Goal: Check status: Check status

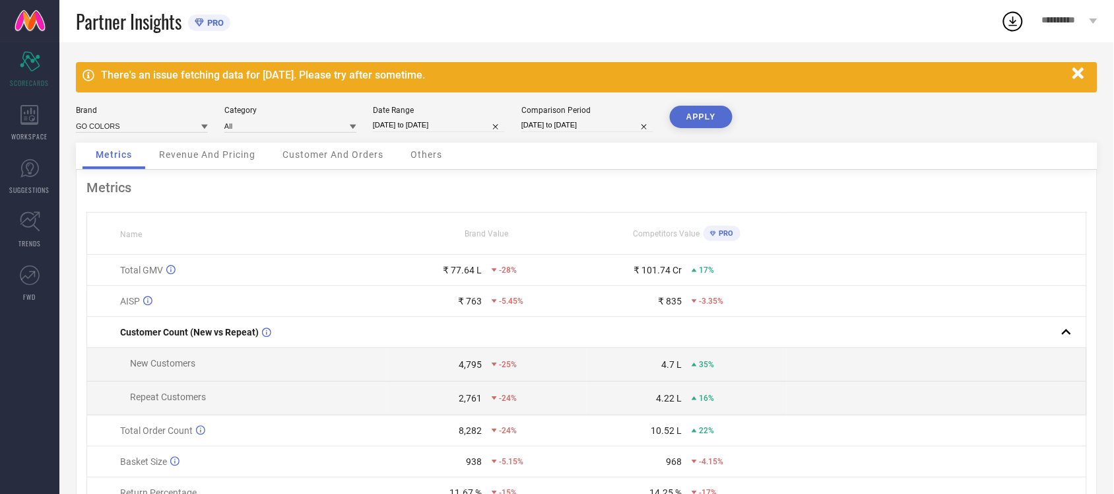
select select "8"
select select "2025"
select select "9"
select select "2025"
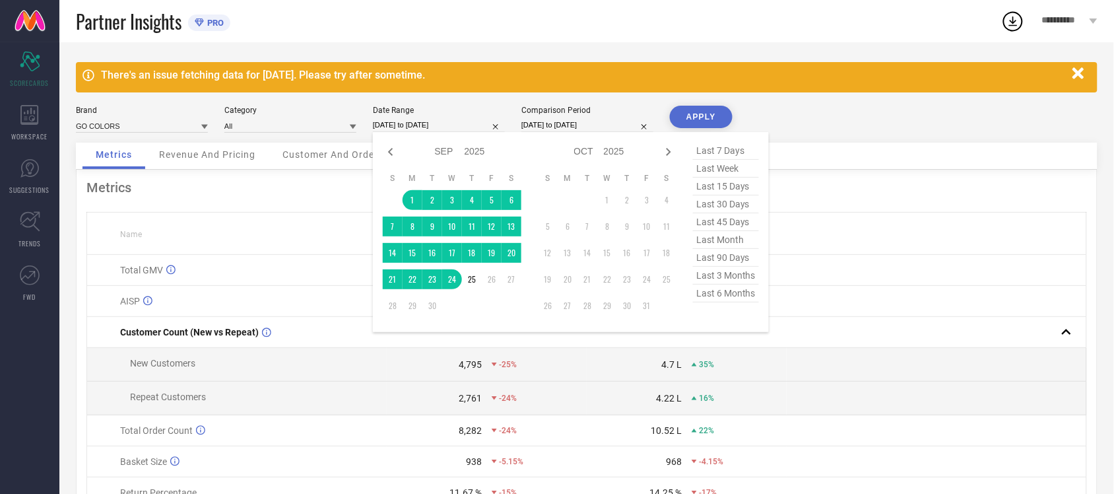
click at [432, 125] on input "[DATE] to [DATE]" at bounding box center [439, 125] width 132 height 14
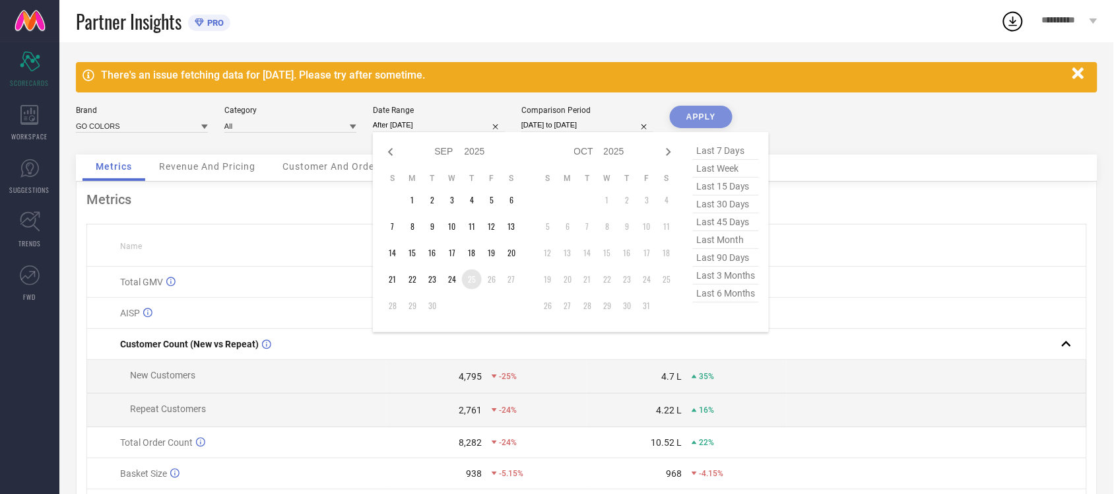
click at [480, 282] on td "25" at bounding box center [472, 279] width 20 height 20
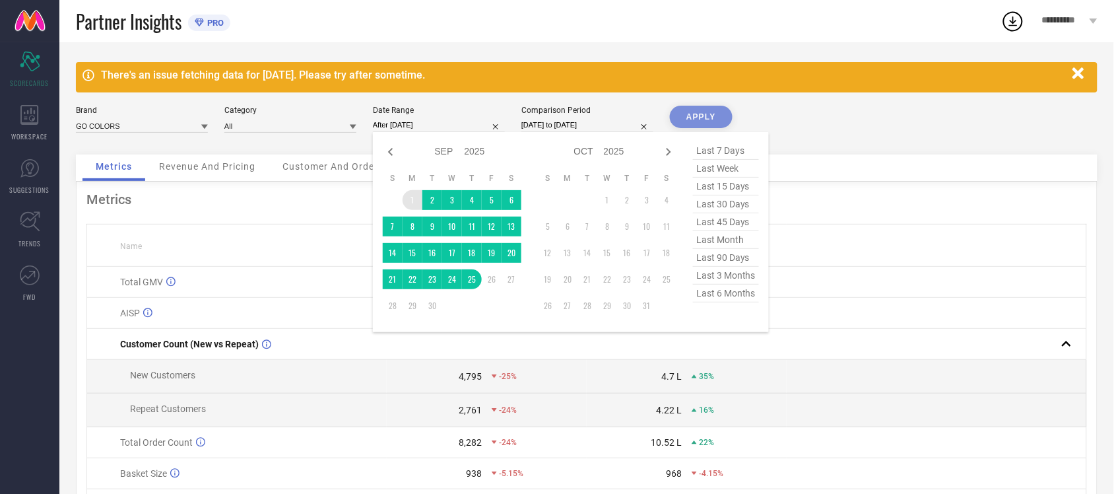
type input "01-09-2025 to 25-09-2025"
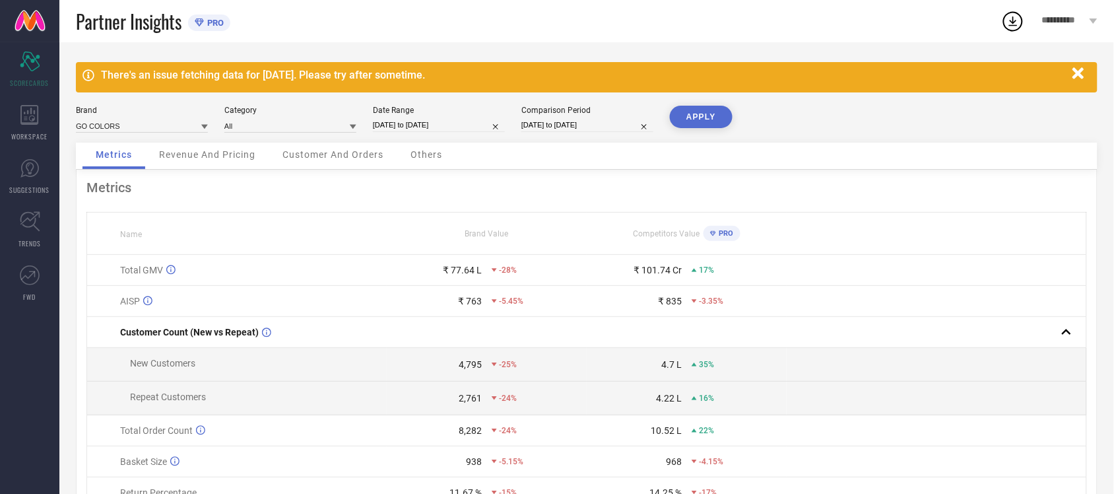
click at [718, 111] on button "APPLY" at bounding box center [701, 117] width 63 height 22
